Goal: Task Accomplishment & Management: Complete application form

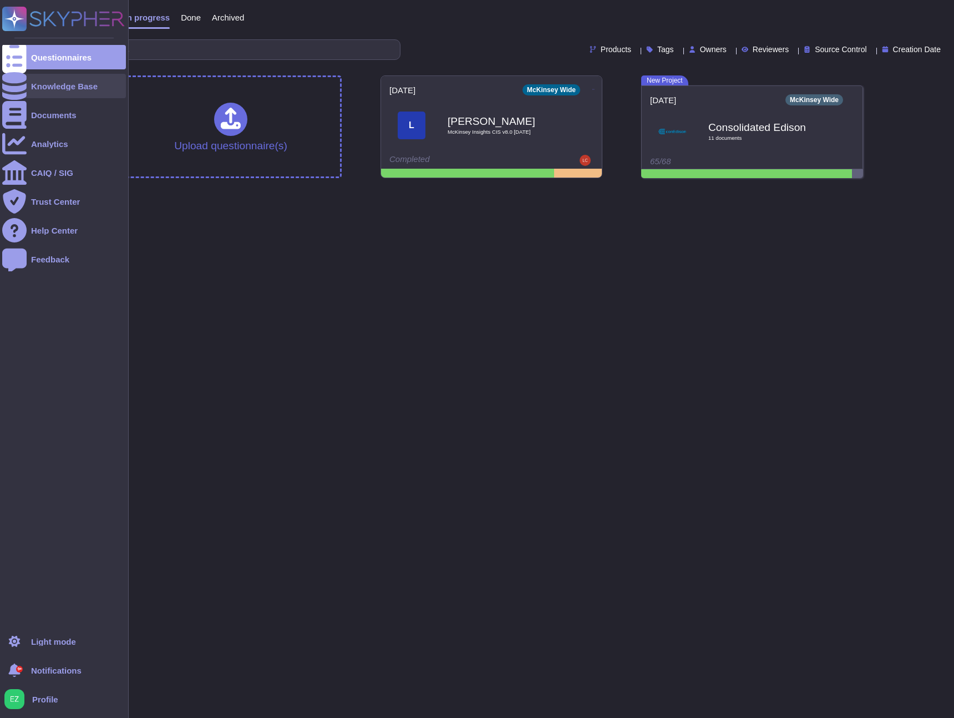
click at [16, 89] on icon at bounding box center [14, 86] width 24 height 28
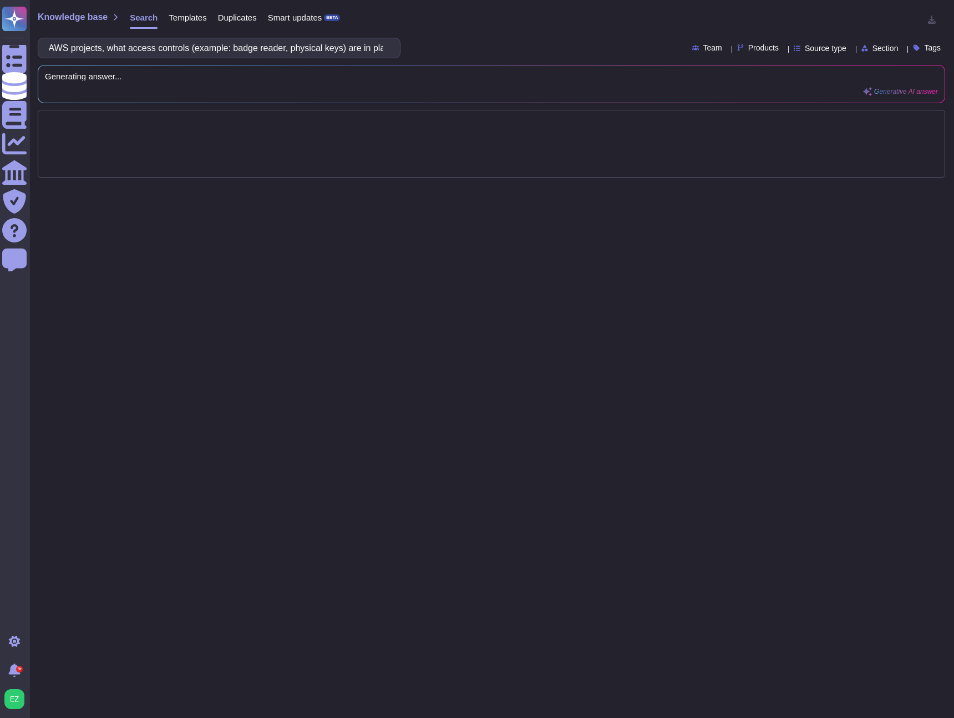
scroll to position [0, 129]
drag, startPoint x: 171, startPoint y: 50, endPoint x: 258, endPoint y: 49, distance: 87.1
click at [258, 49] on input "For facilities/offices supporting AWS projects, what access controls (example: …" at bounding box center [216, 47] width 345 height 19
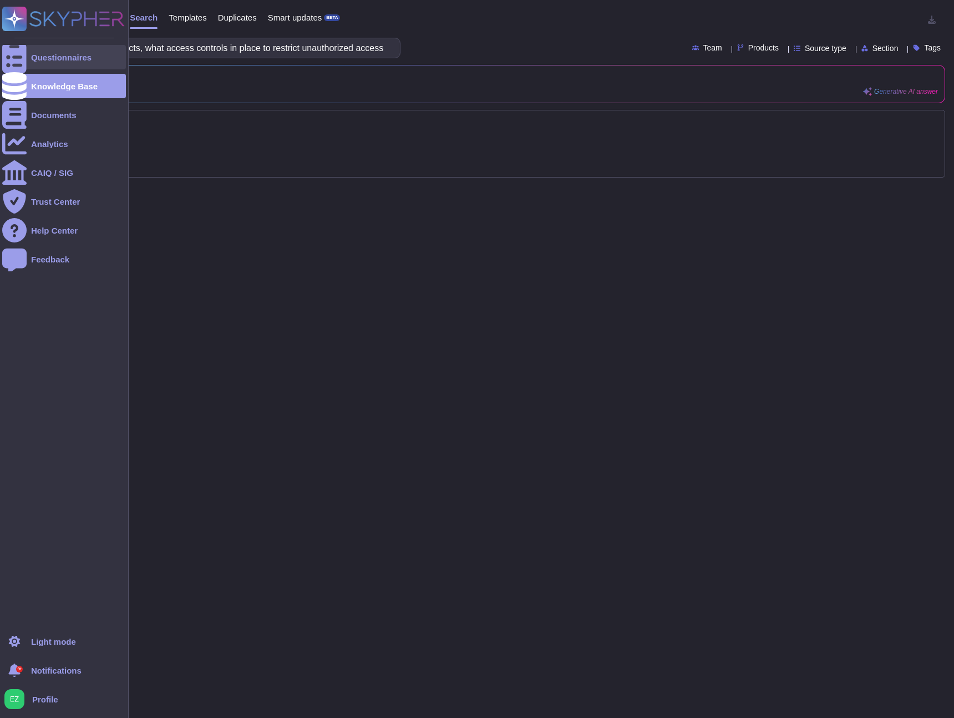
scroll to position [0, 0]
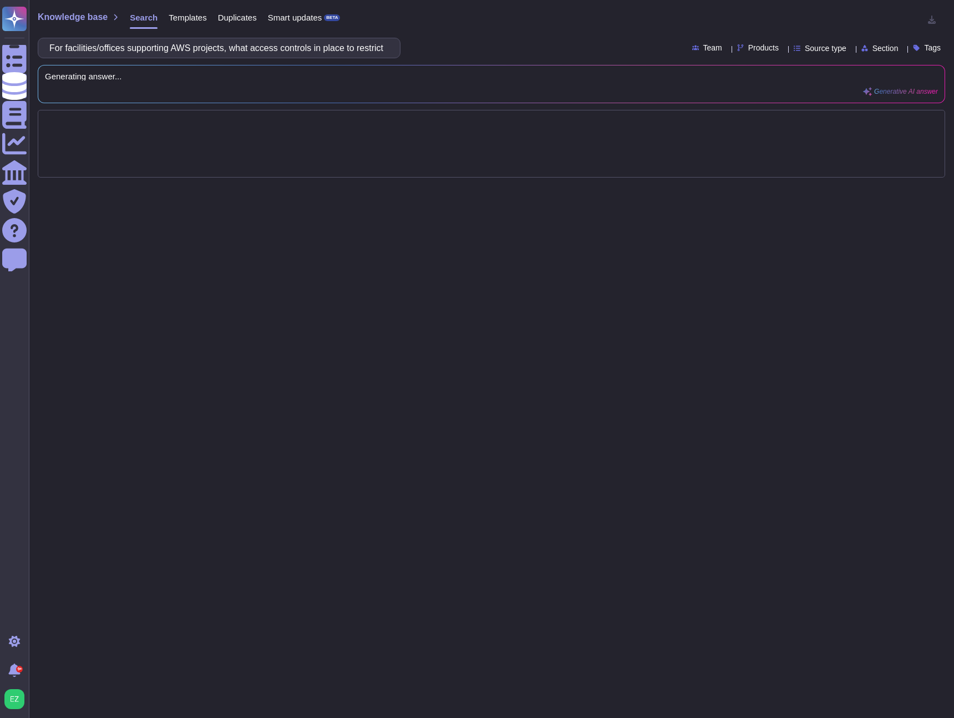
drag, startPoint x: 151, startPoint y: 47, endPoint x: -119, endPoint y: 40, distance: 270.1
click at [0, 40] on html "Questionnaires Knowledge Base Documents Analytics CAIQ / SIG Trust Center Help …" at bounding box center [477, 359] width 954 height 718
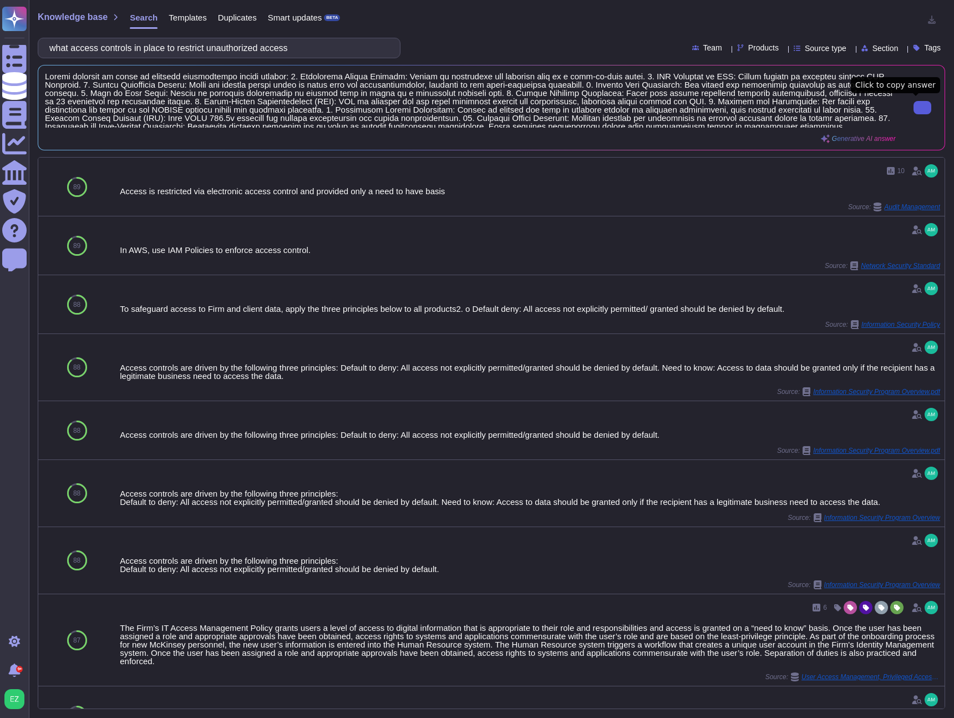
click at [913, 108] on button at bounding box center [922, 107] width 18 height 13
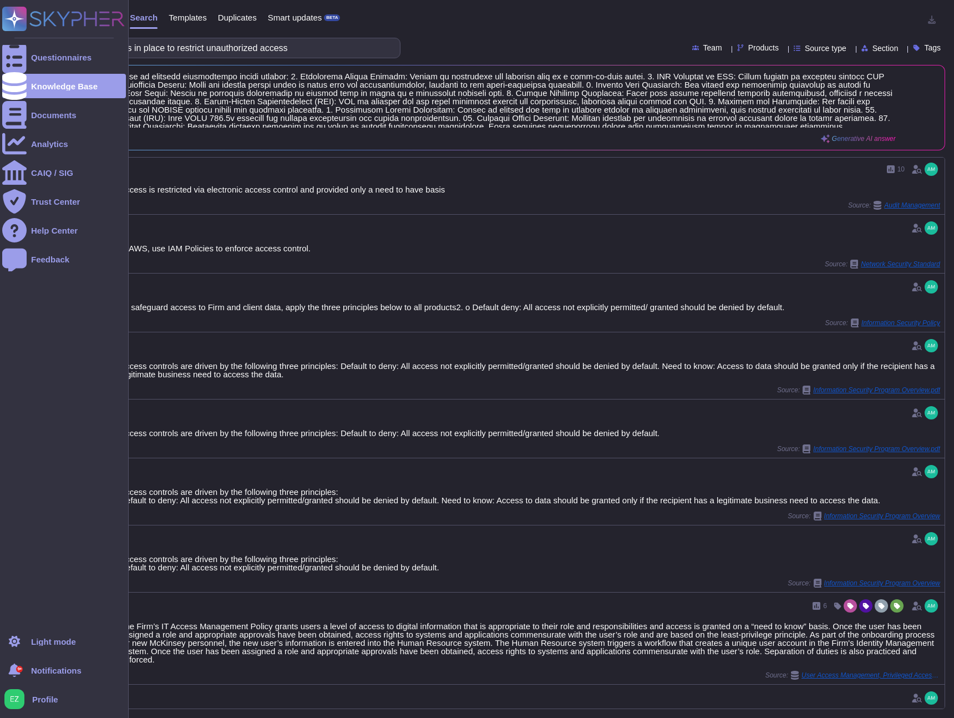
scroll to position [2, 0]
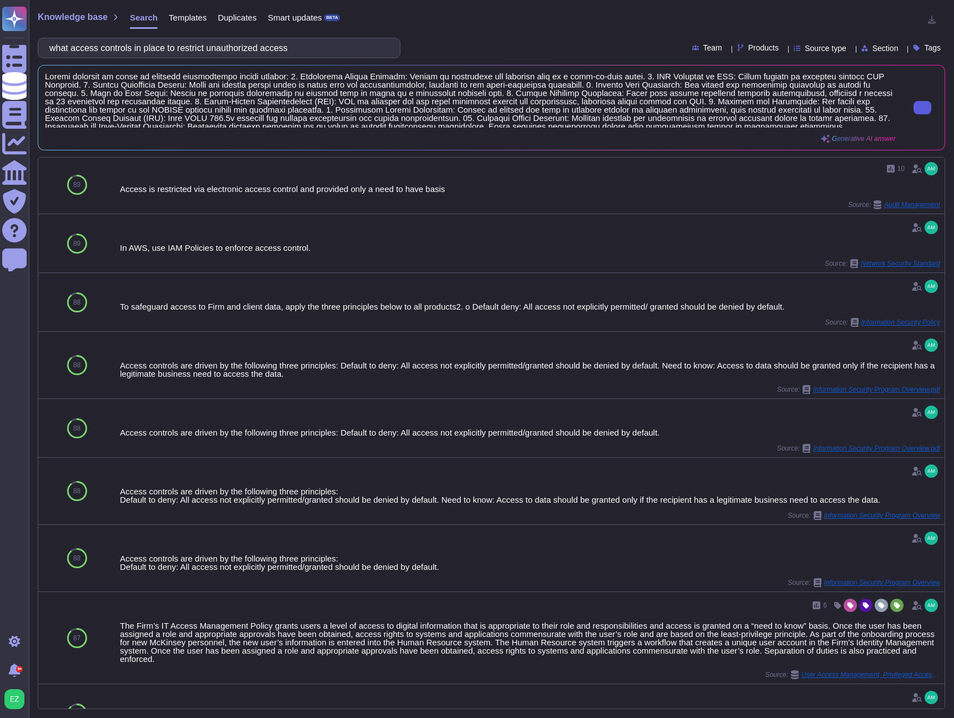
click at [922, 108] on icon at bounding box center [922, 108] width 0 height 0
click at [235, 50] on input "what access controls in place to restrict unauthorized access" at bounding box center [216, 47] width 345 height 19
paste input "What encryption protocol is used for corporate wireless network"
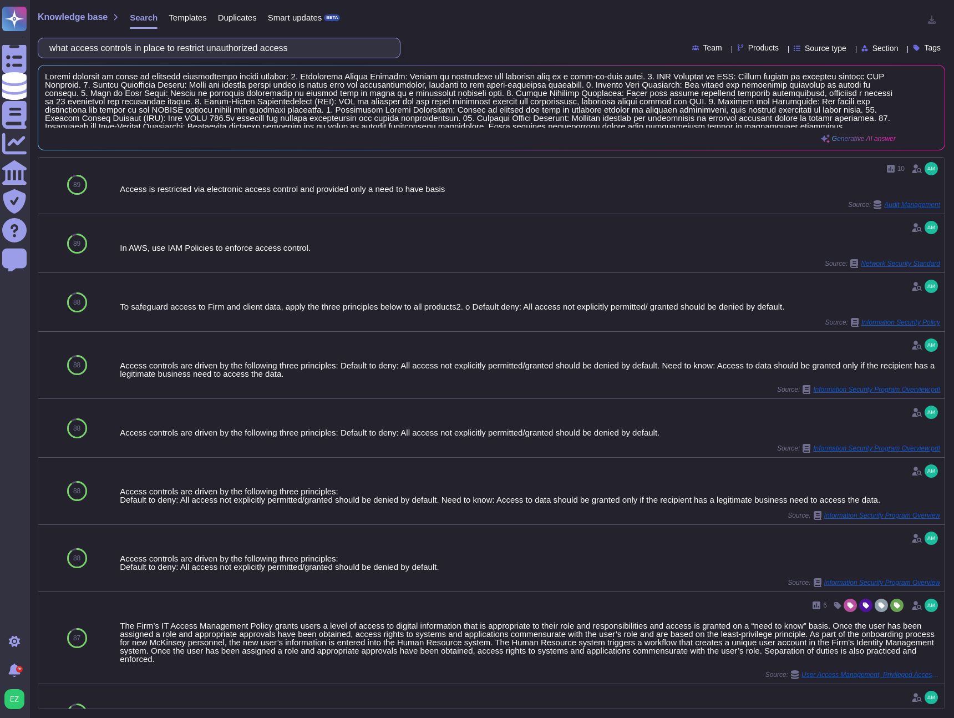
scroll to position [0, 0]
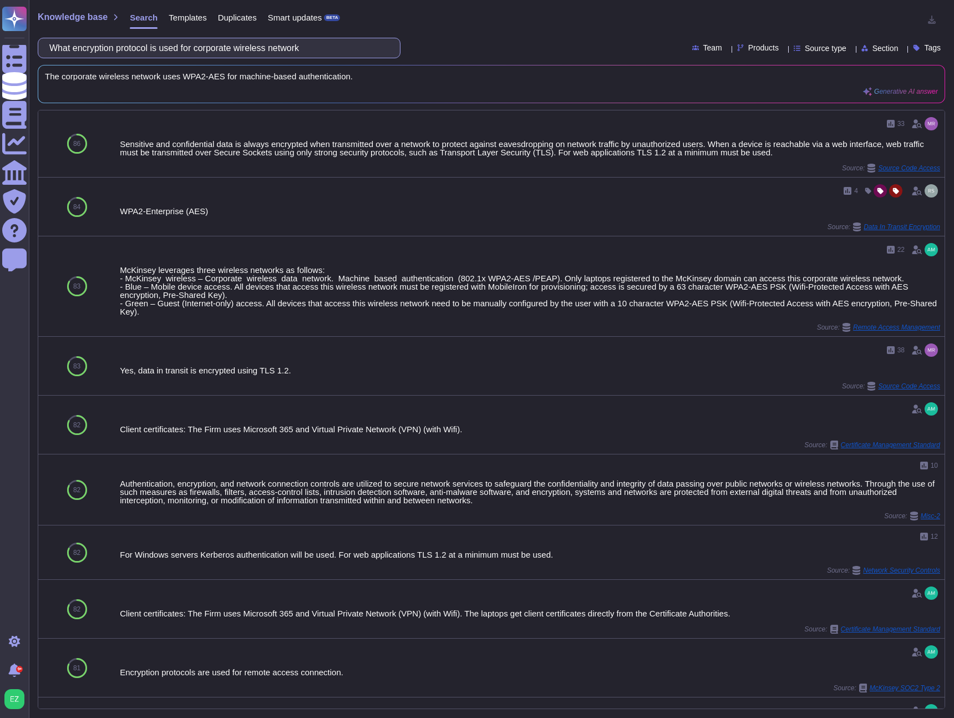
click at [218, 50] on input "What encryption protocol is used for corporate wireless network" at bounding box center [216, 47] width 345 height 19
paste input "How do employees connect to your corporate network while remote. Provide detail…"
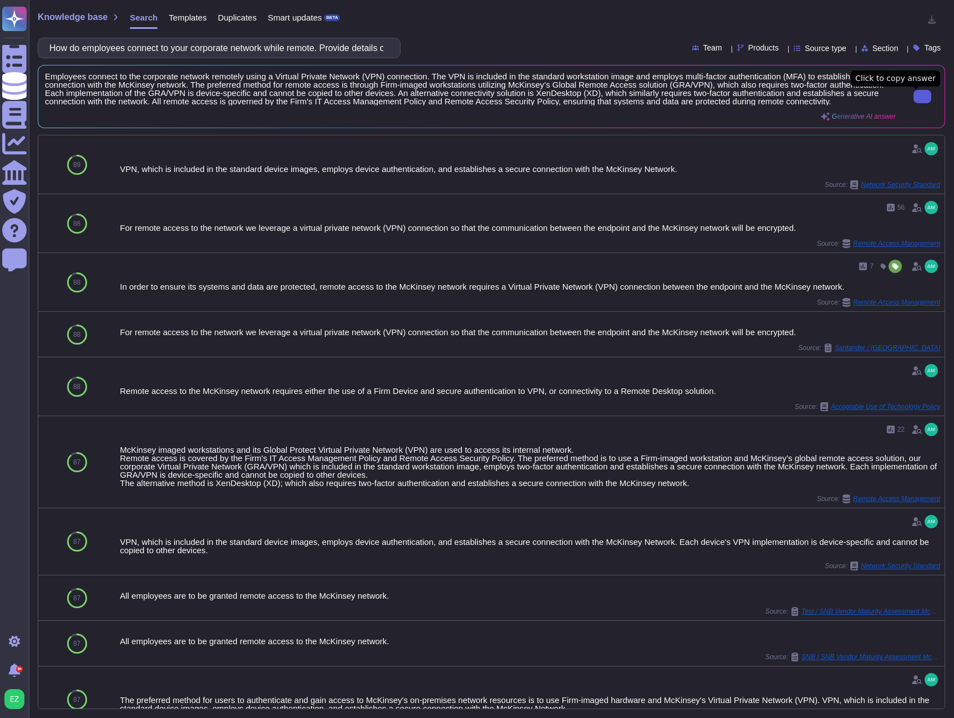
click at [205, 50] on input "How do employees connect to your corporate network while remote. Provide detail…" at bounding box center [216, 47] width 345 height 19
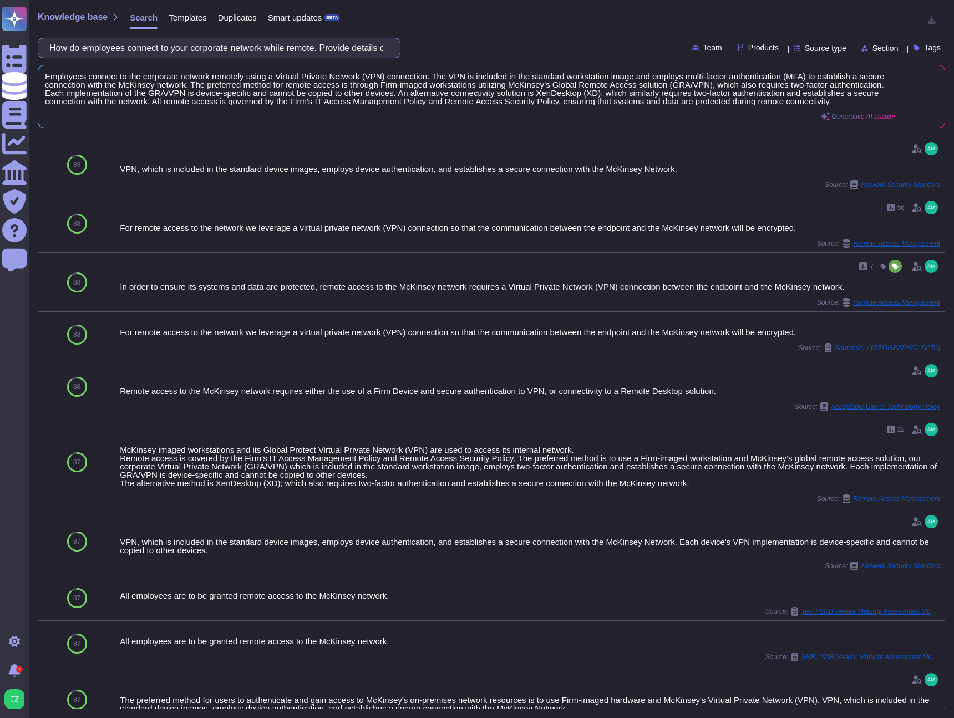
paste input "How frequently are all projects permissions audited to remove access that is no…"
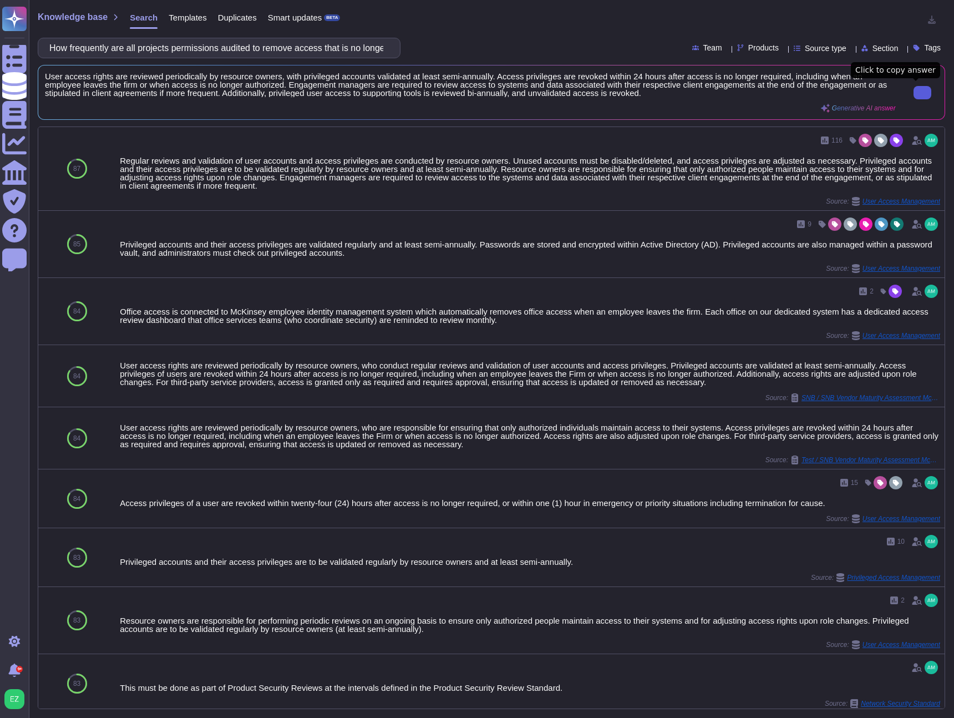
click at [924, 94] on button at bounding box center [922, 92] width 18 height 13
click at [222, 54] on input "How frequently are all projects permissions audited to remove access that is no…" at bounding box center [216, 47] width 345 height 19
paste input "often does your organization test the incident response plan"
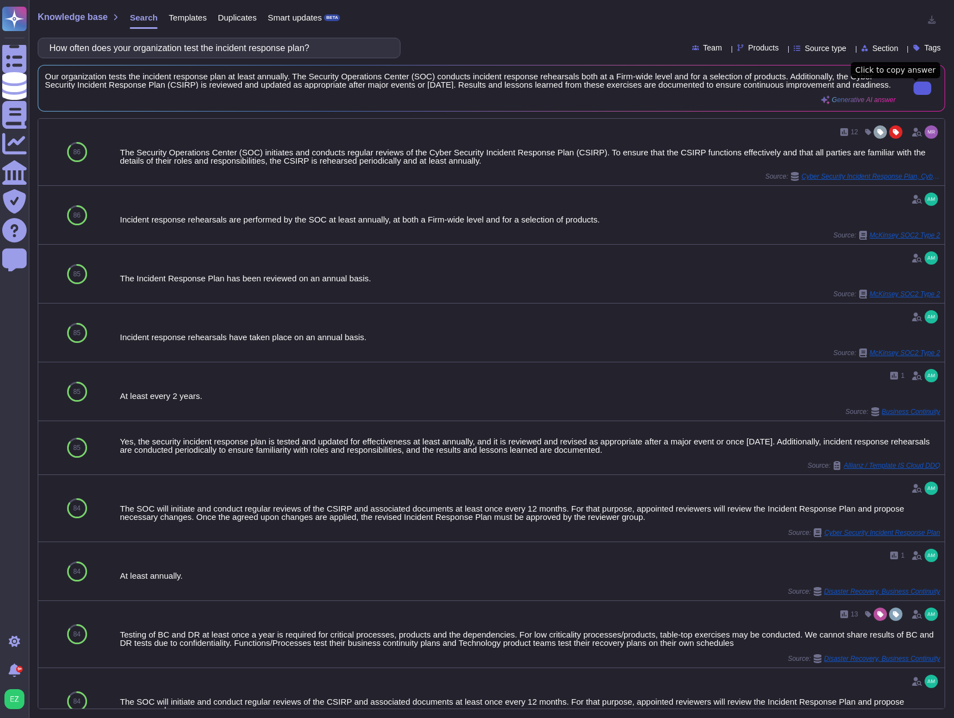
click at [913, 95] on button at bounding box center [922, 88] width 18 height 13
click at [195, 47] on input "How often does your organization test the incident response plan?" at bounding box center [216, 47] width 345 height 19
paste input "are systems scanned for vulnerabilities? ("
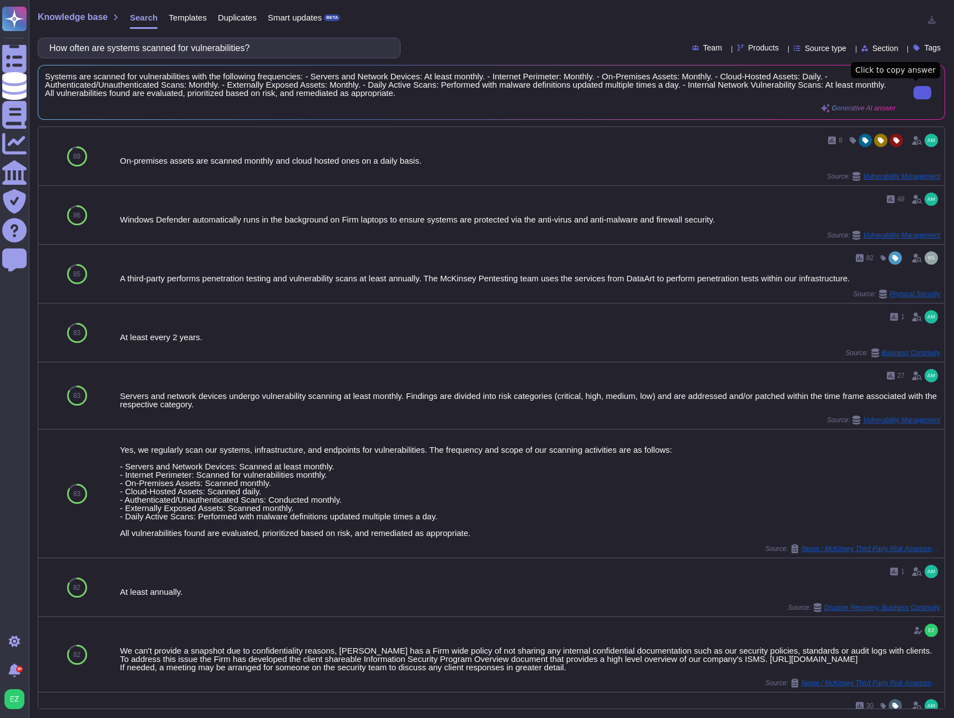
click at [924, 94] on button at bounding box center [922, 92] width 18 height 13
click at [222, 48] on input "How often are systems scanned for vulnerabilities?" at bounding box center [216, 47] width 345 height 19
paste input "How do you monitor security advisories and apply software security patches as s…"
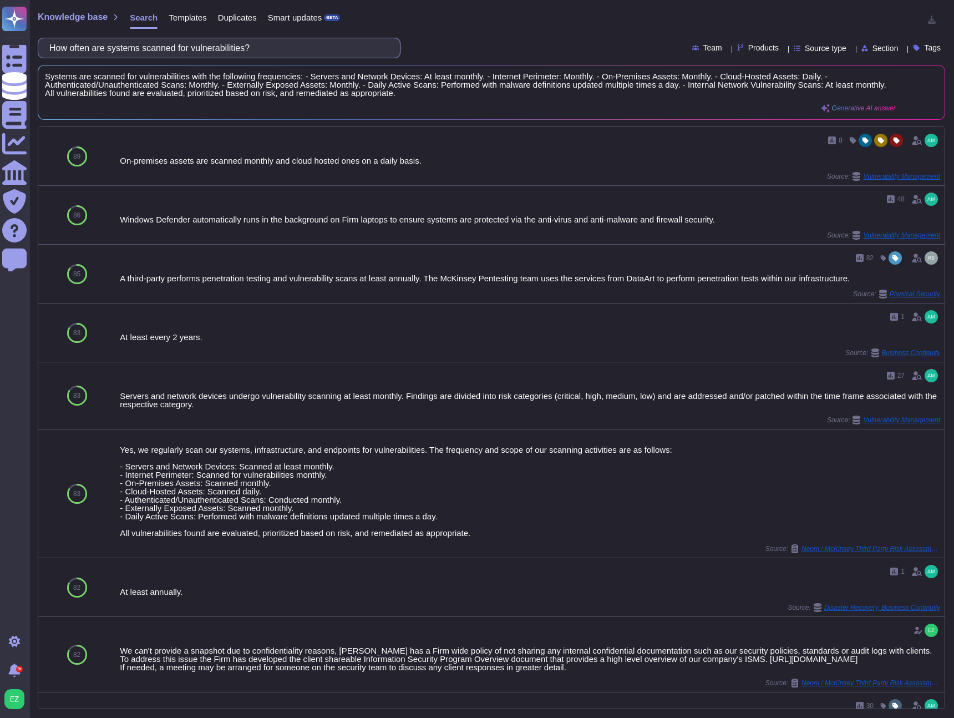
scroll to position [0, 214]
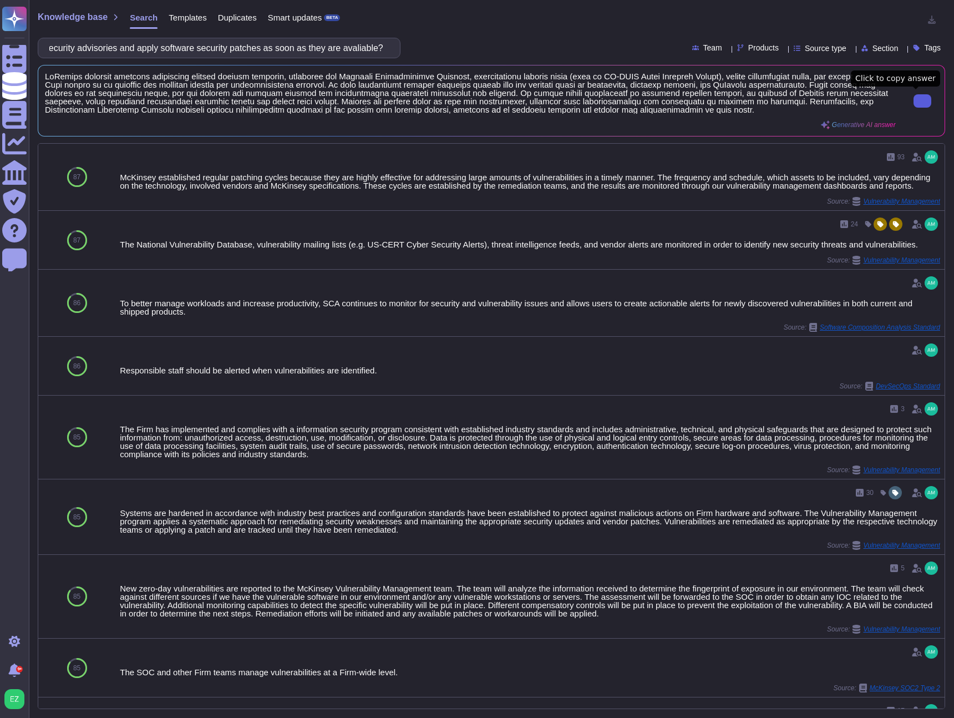
click at [289, 44] on input "How do you monitor security advisories and apply software security patches as s…" at bounding box center [216, 47] width 345 height 19
click at [288, 44] on input "How do you monitor security advisories and apply software security patches as s…" at bounding box center [216, 47] width 345 height 19
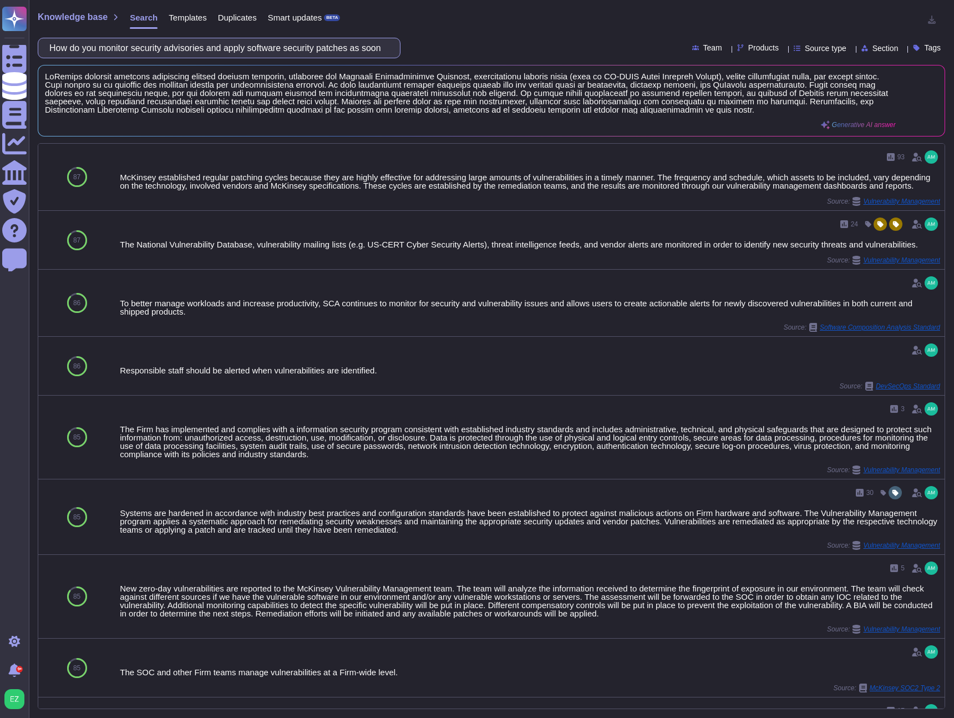
paste input "Do you patch on a set schedule, or in response to release of security bug advis…"
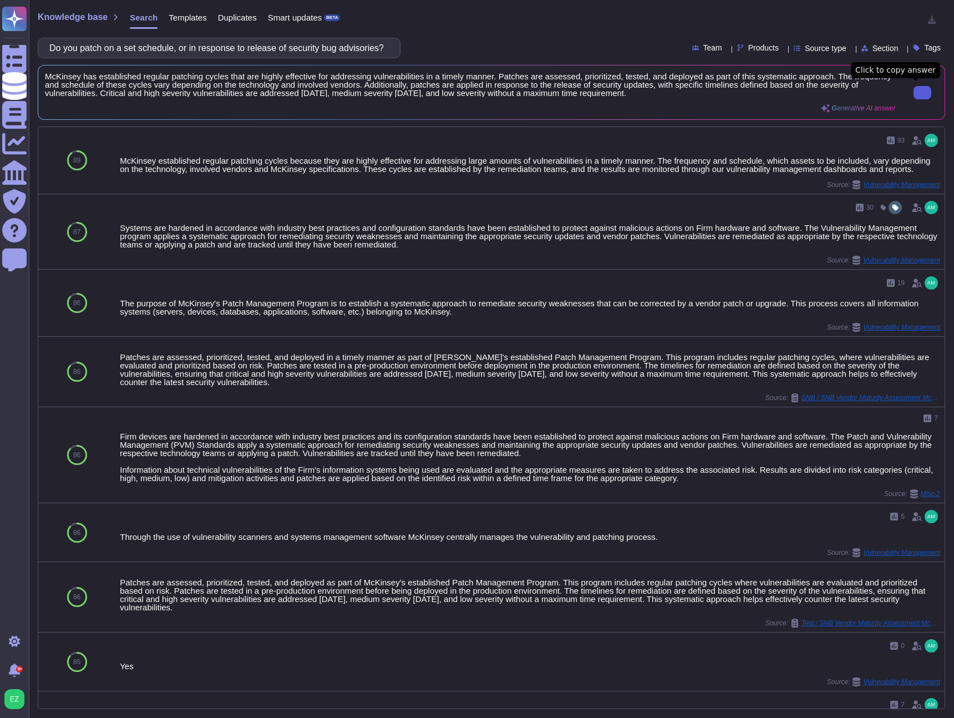
click at [923, 96] on button at bounding box center [922, 92] width 18 height 13
click at [186, 53] on input "Do you patch on a set schedule, or in response to release of security bug advis…" at bounding box center [216, 47] width 345 height 19
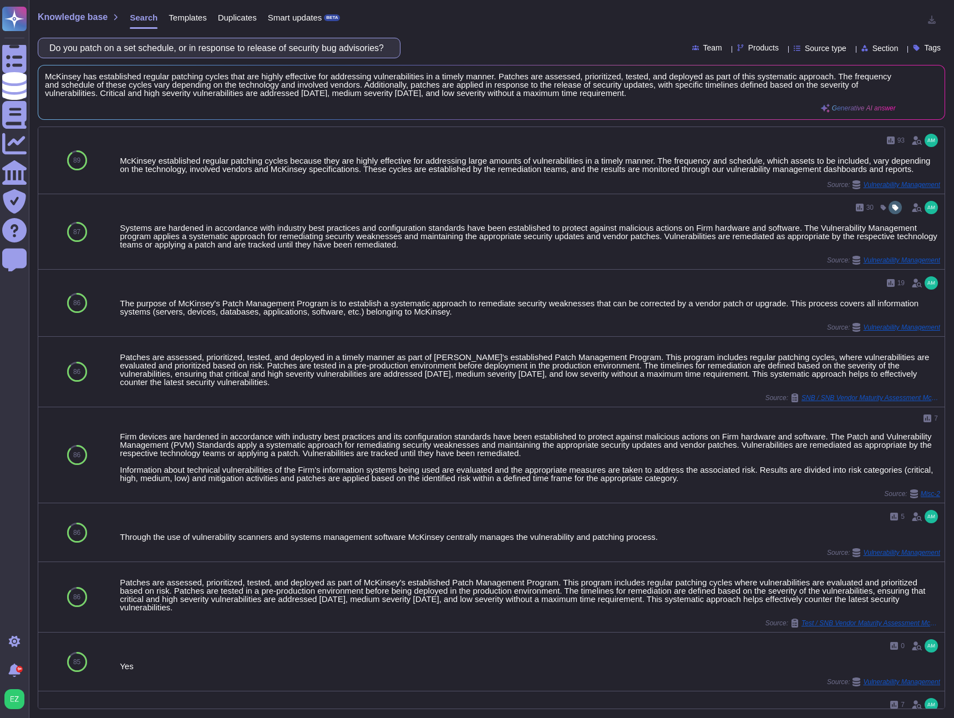
paste input "How long will AWS data be maintained on your system after the project is comple…"
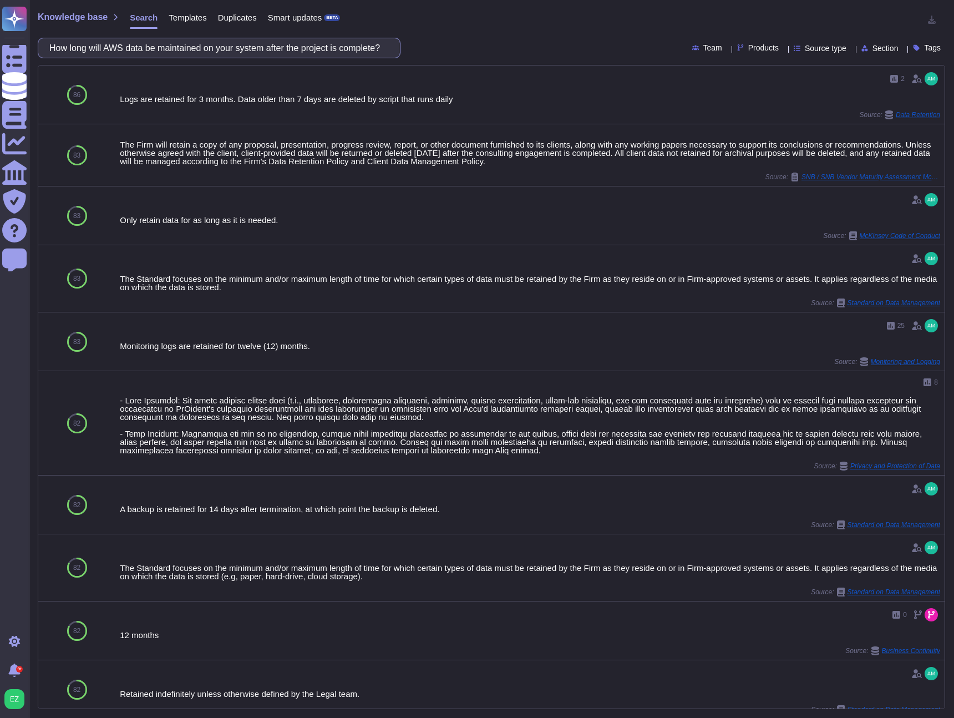
click at [193, 49] on input "How long will AWS data be maintained on your system after the project is comple…" at bounding box center [216, 47] width 345 height 19
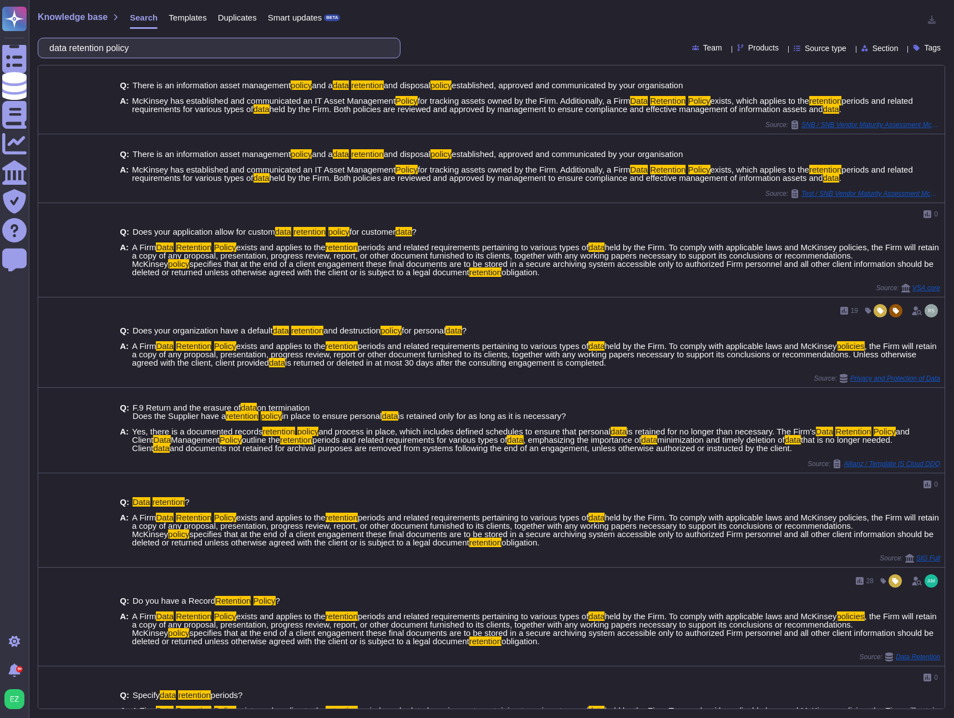
click at [199, 50] on input "data retention policy" at bounding box center [216, 47] width 345 height 19
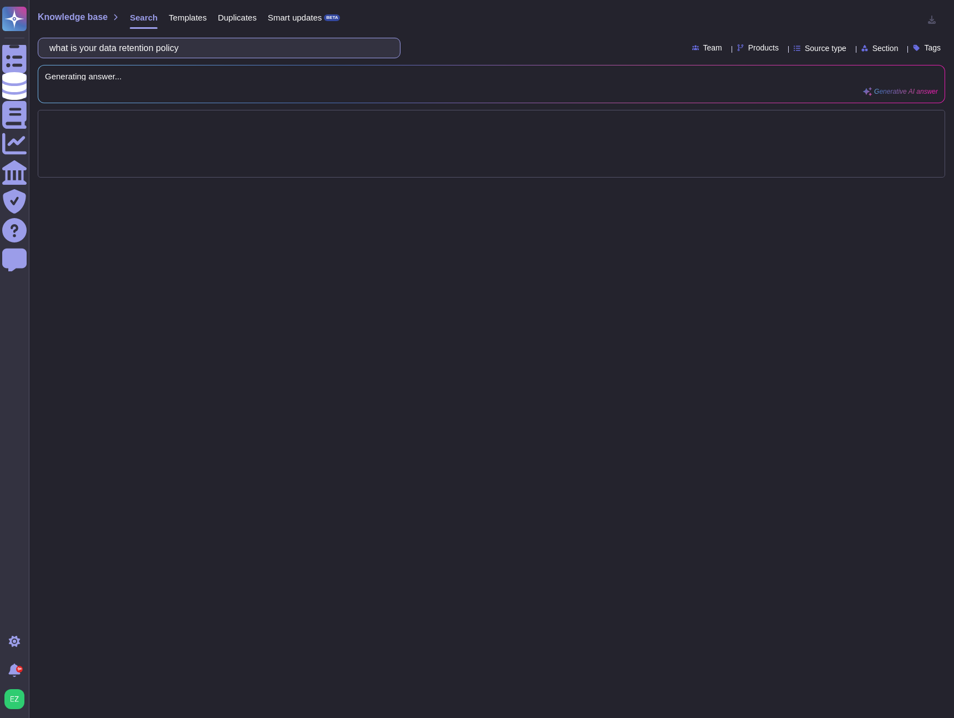
click at [344, 41] on input "what is your data retention policy" at bounding box center [216, 47] width 345 height 19
click at [343, 45] on input "what is your data retention policy" at bounding box center [216, 47] width 345 height 19
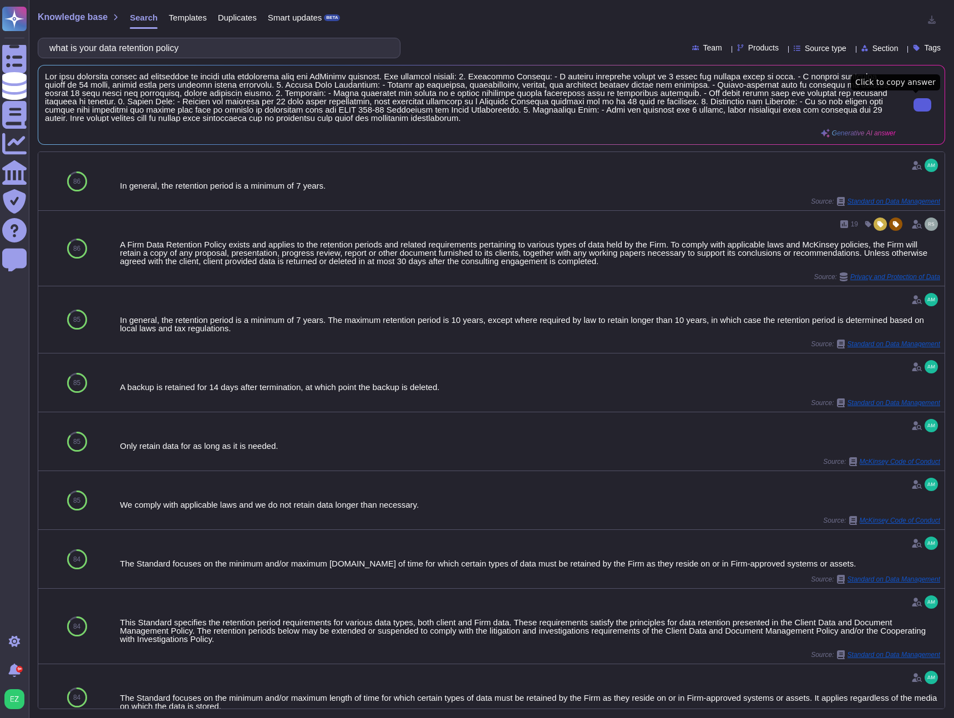
click at [922, 105] on icon at bounding box center [922, 105] width 0 height 0
click at [253, 45] on input "what is your data retention policy" at bounding box center [216, 47] width 345 height 19
paste input "State your company’s mobile device policy and disk encryption process"
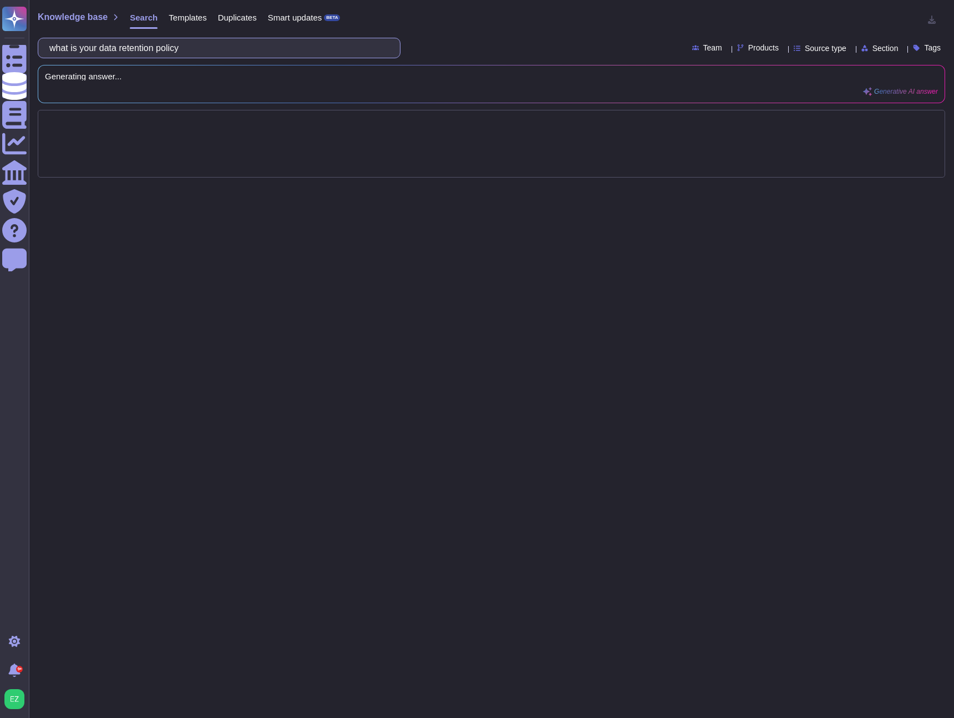
scroll to position [0, 21]
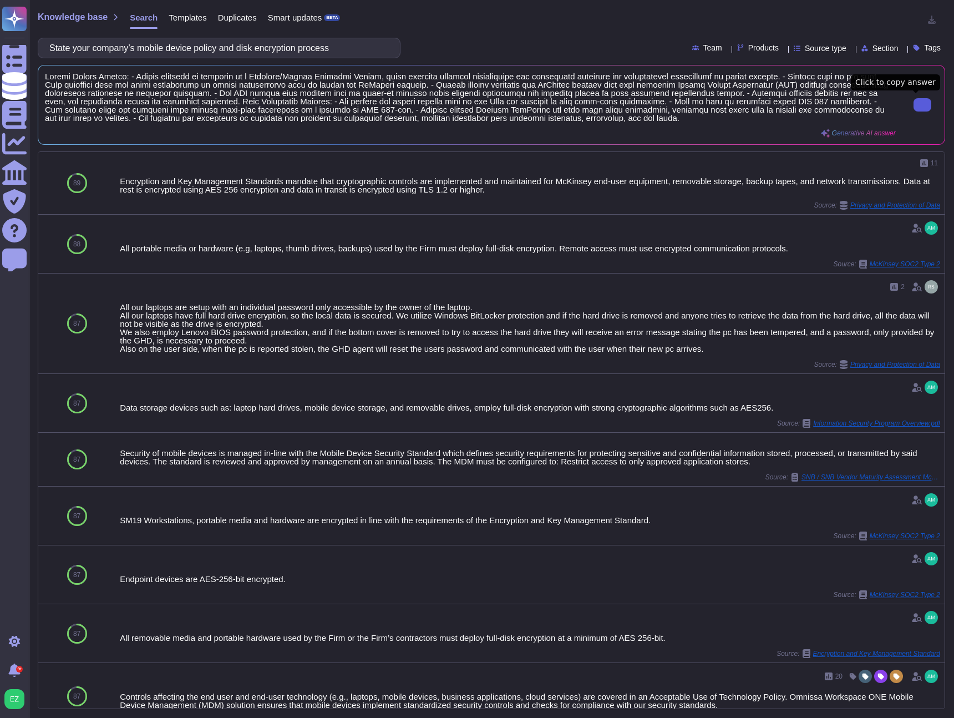
type input "State your company’s mobile device policy and disk encryption process"
